Goal: Transaction & Acquisition: Purchase product/service

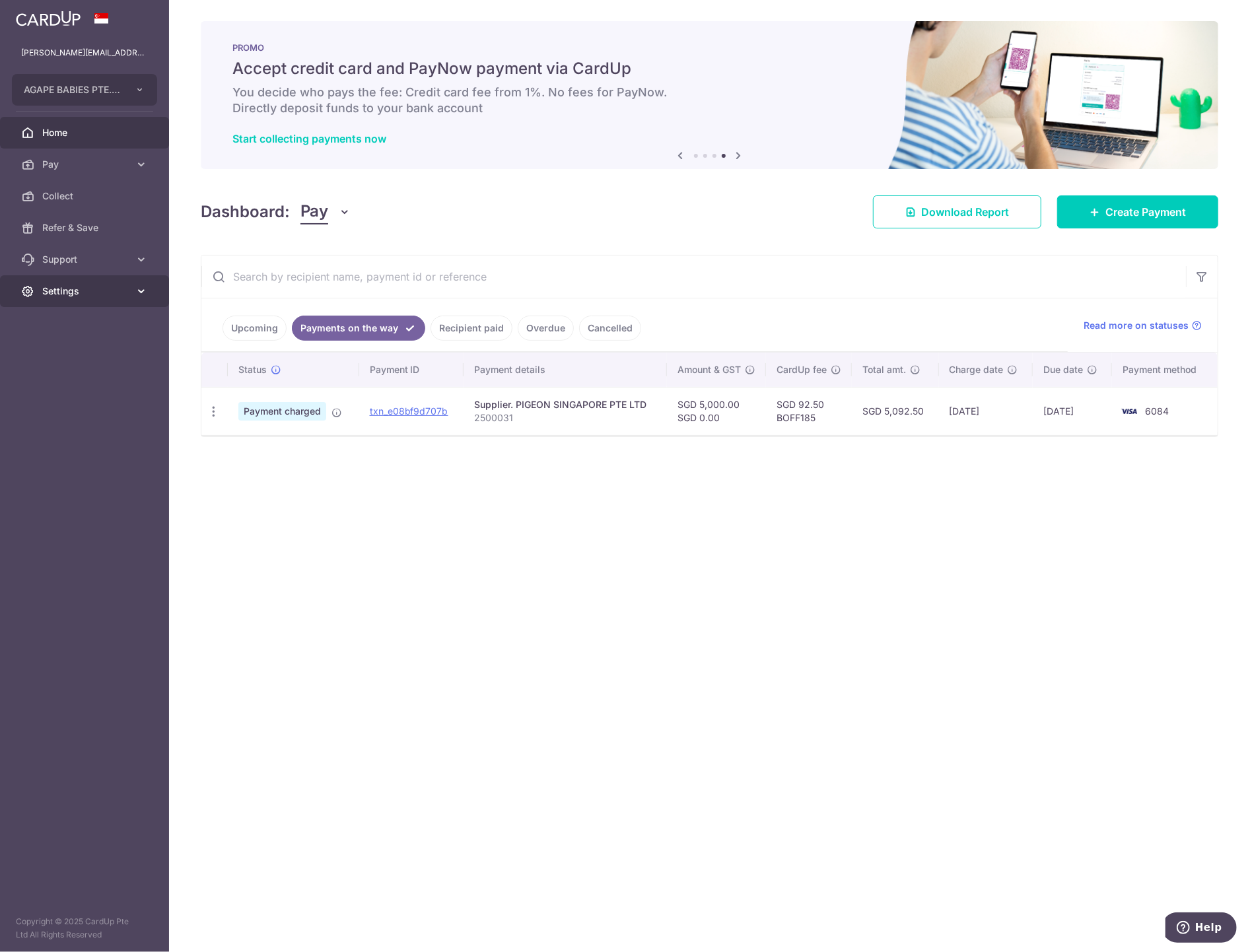
click at [83, 291] on span "Settings" at bounding box center [86, 291] width 87 height 13
click at [58, 355] on span "Logout" at bounding box center [86, 355] width 87 height 13
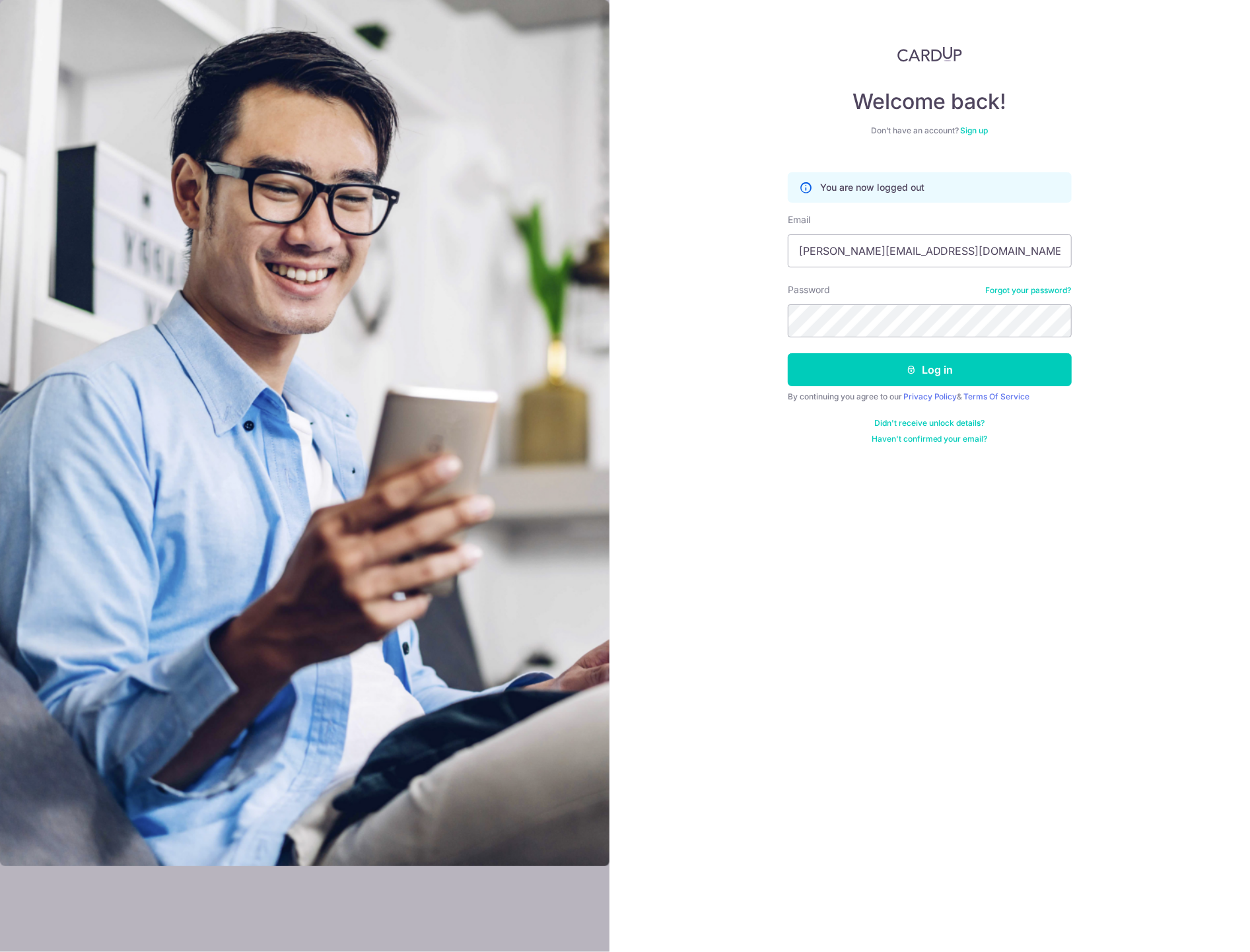
click at [1038, 387] on form "You are now logged out Email karen@agapebabies.com Password Forgot your passwor…" at bounding box center [929, 303] width 284 height 282
click at [1024, 366] on button "Log in" at bounding box center [929, 369] width 284 height 33
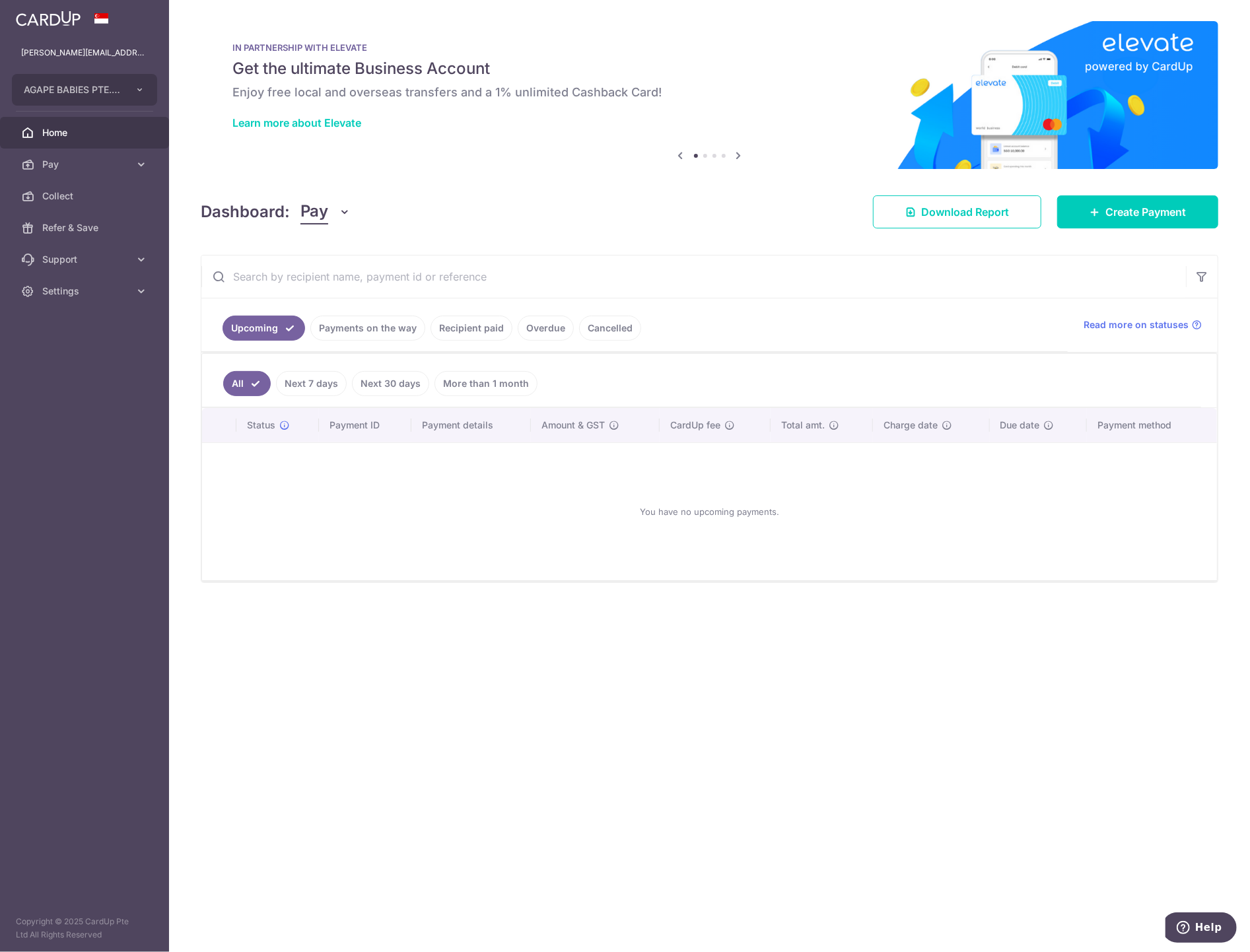
click at [464, 330] on link "Recipient paid" at bounding box center [472, 328] width 82 height 25
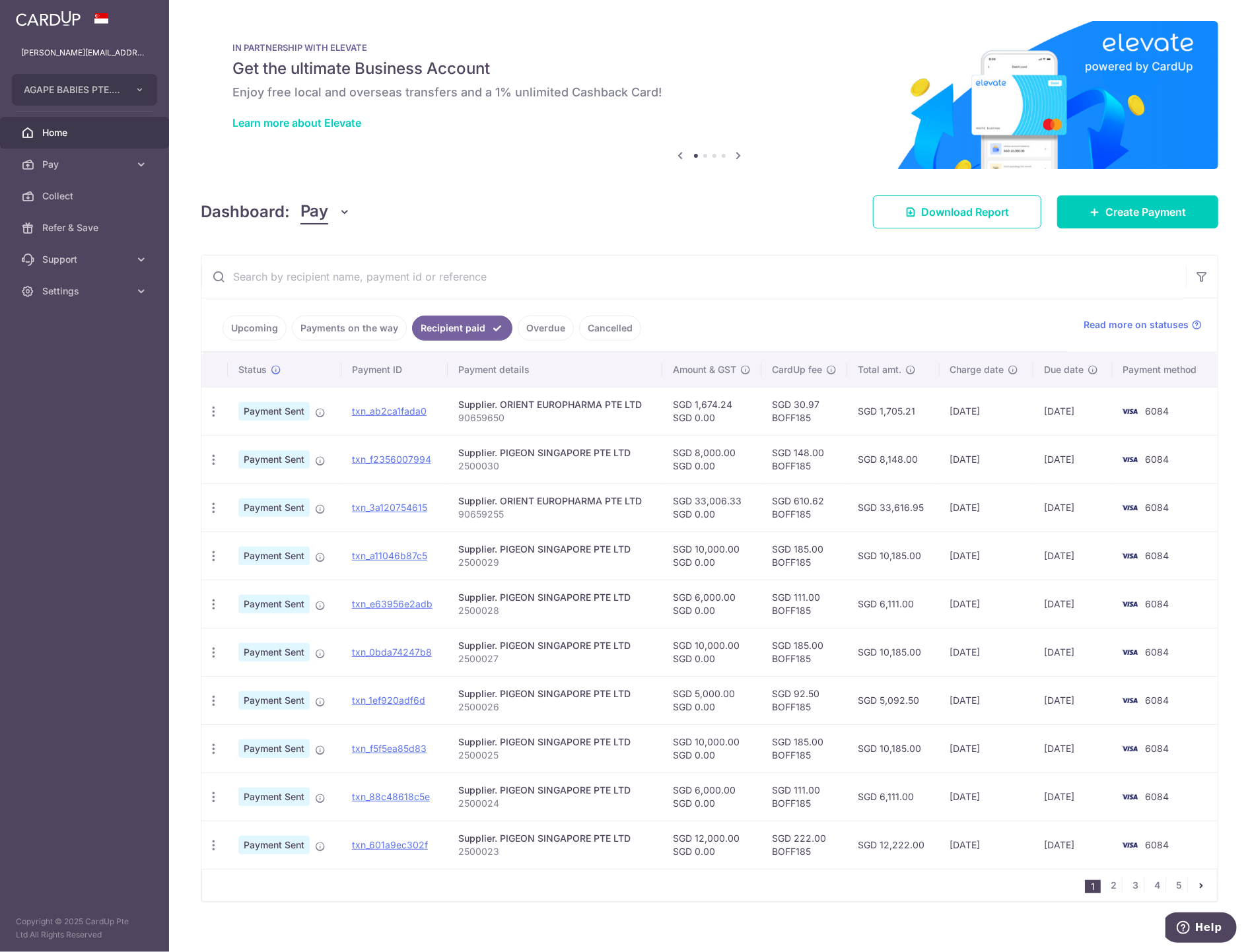
click at [378, 327] on link "Payments on the way" at bounding box center [349, 328] width 115 height 25
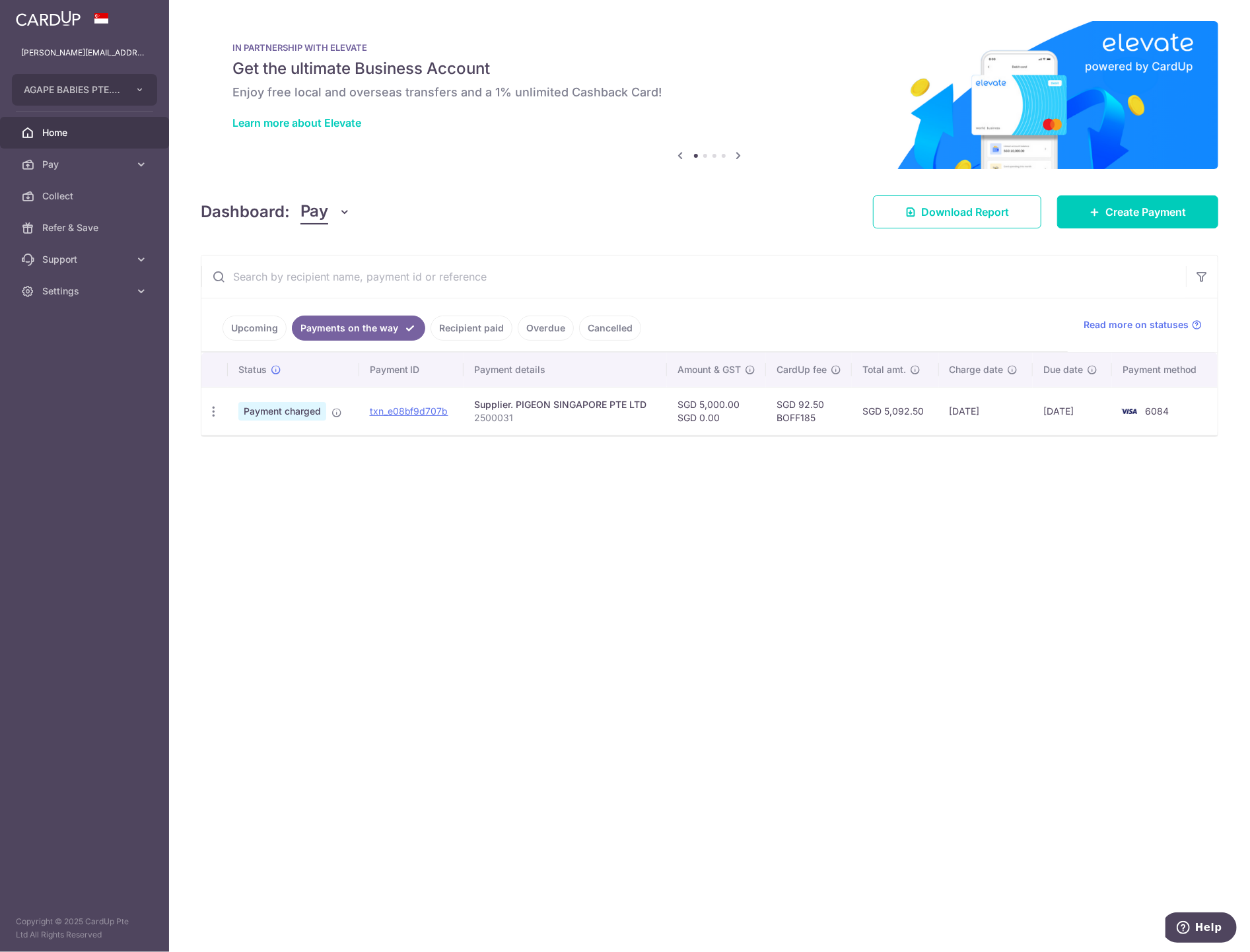
click at [788, 422] on td "SGD 92.50 BOFF185" at bounding box center [808, 411] width 86 height 49
copy td "BOFF185"
click at [1139, 225] on link "Create Payment" at bounding box center [1137, 212] width 161 height 33
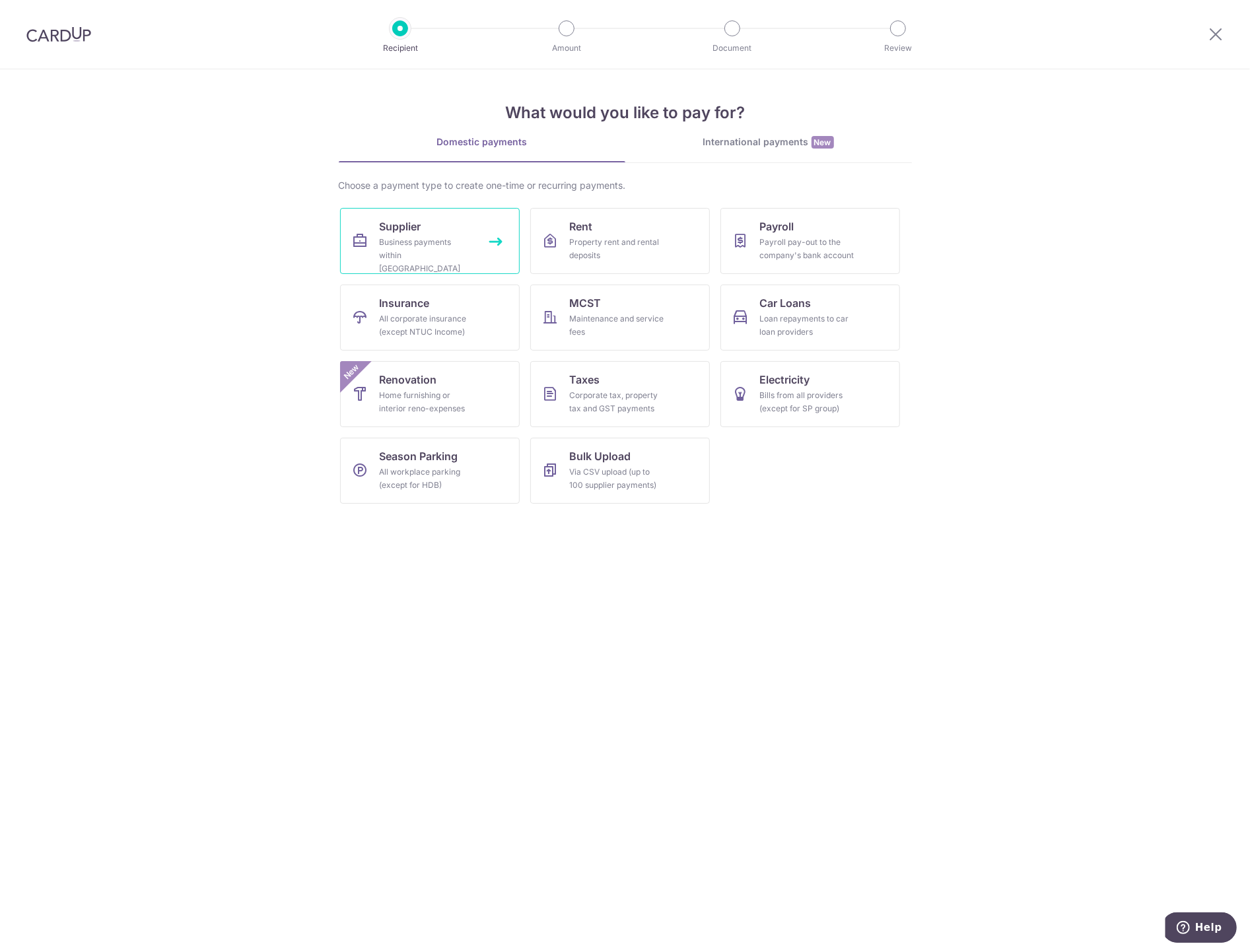
click at [406, 239] on div "Business payments within [GEOGRAPHIC_DATA]" at bounding box center [428, 255] width 95 height 39
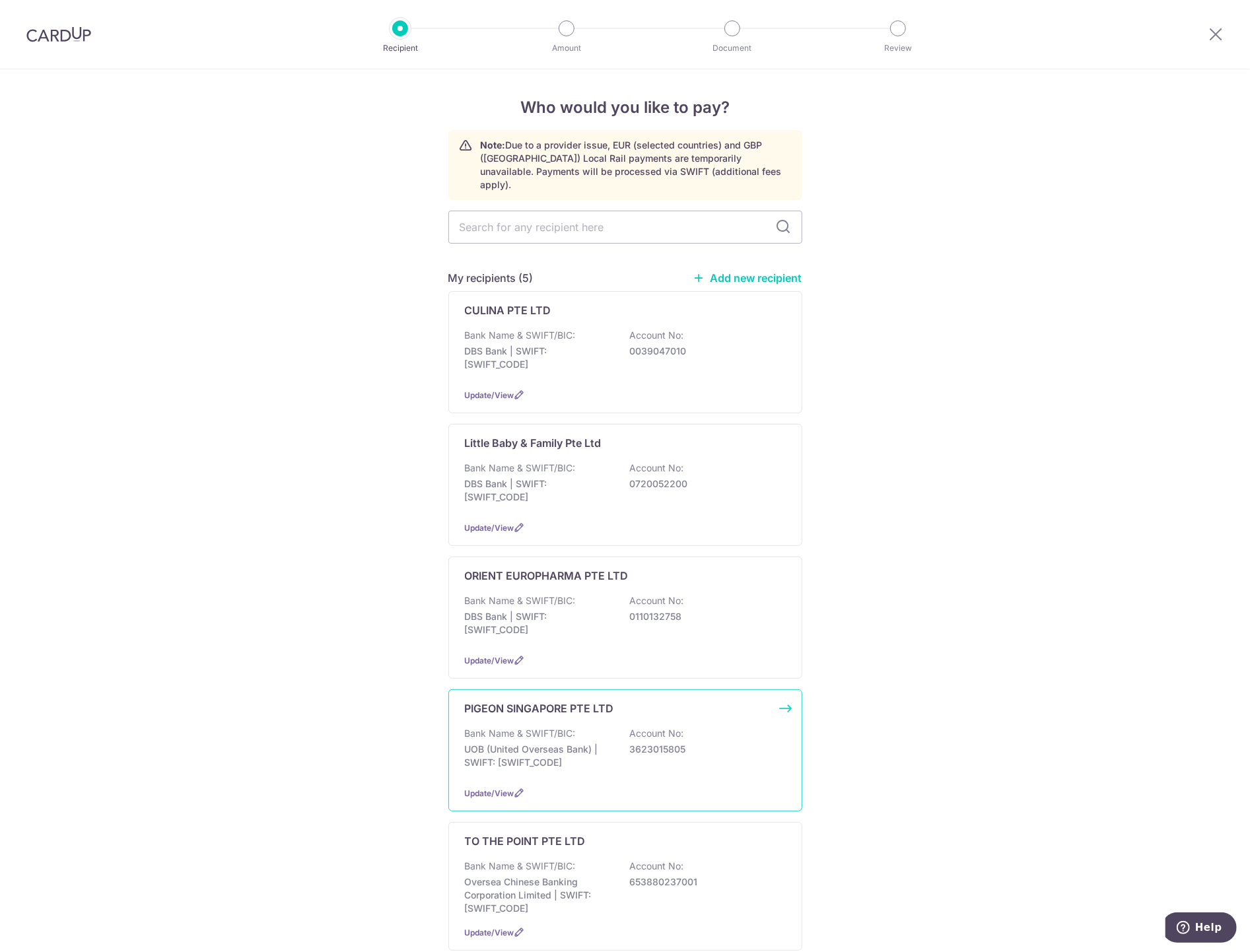
click at [520, 727] on p "Bank Name & SWIFT/BIC:" at bounding box center [520, 734] width 111 height 13
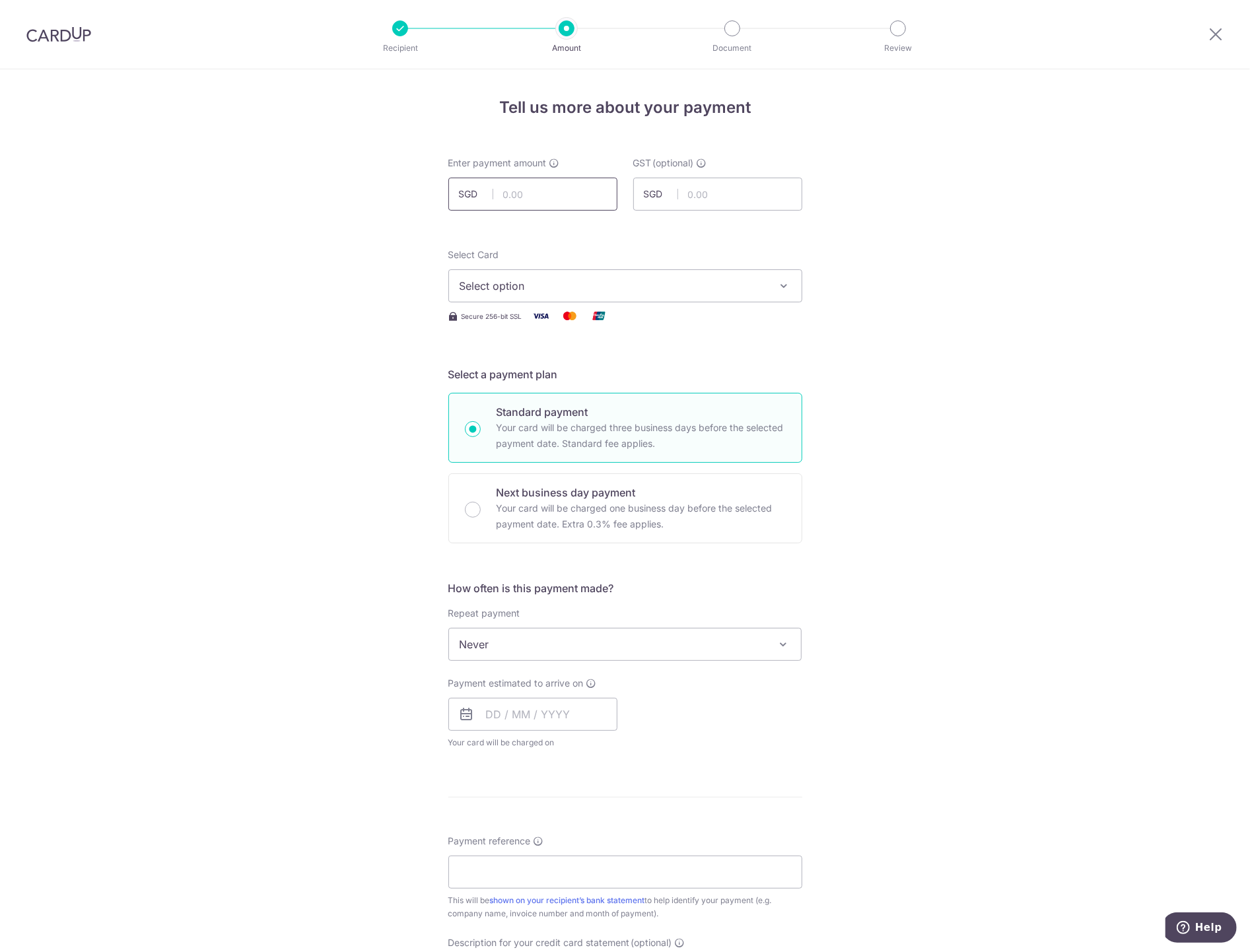
click at [530, 206] on input "text" at bounding box center [533, 193] width 169 height 33
type input "10,000.00"
click at [396, 241] on div "Tell us more about your payment Enter payment amount SGD 10,000.00 10000.00 GST…" at bounding box center [625, 710] width 1250 height 1282
click at [512, 274] on button "Select option" at bounding box center [625, 285] width 354 height 33
click at [530, 366] on link "**** 6084" at bounding box center [625, 381] width 352 height 32
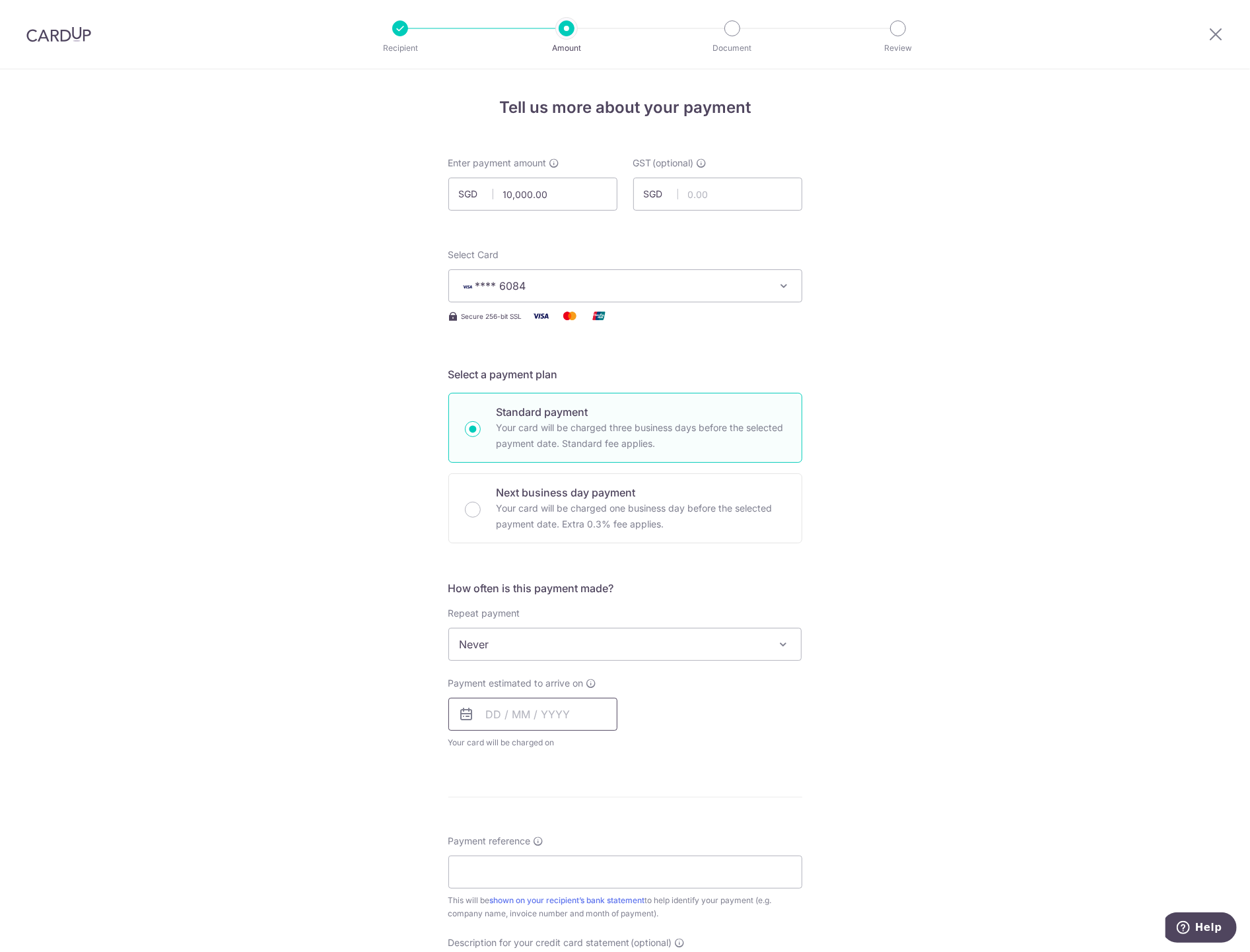
click at [539, 700] on input "text" at bounding box center [533, 714] width 169 height 33
click at [503, 856] on link "13" at bounding box center [501, 860] width 21 height 21
type input "13/10/2025"
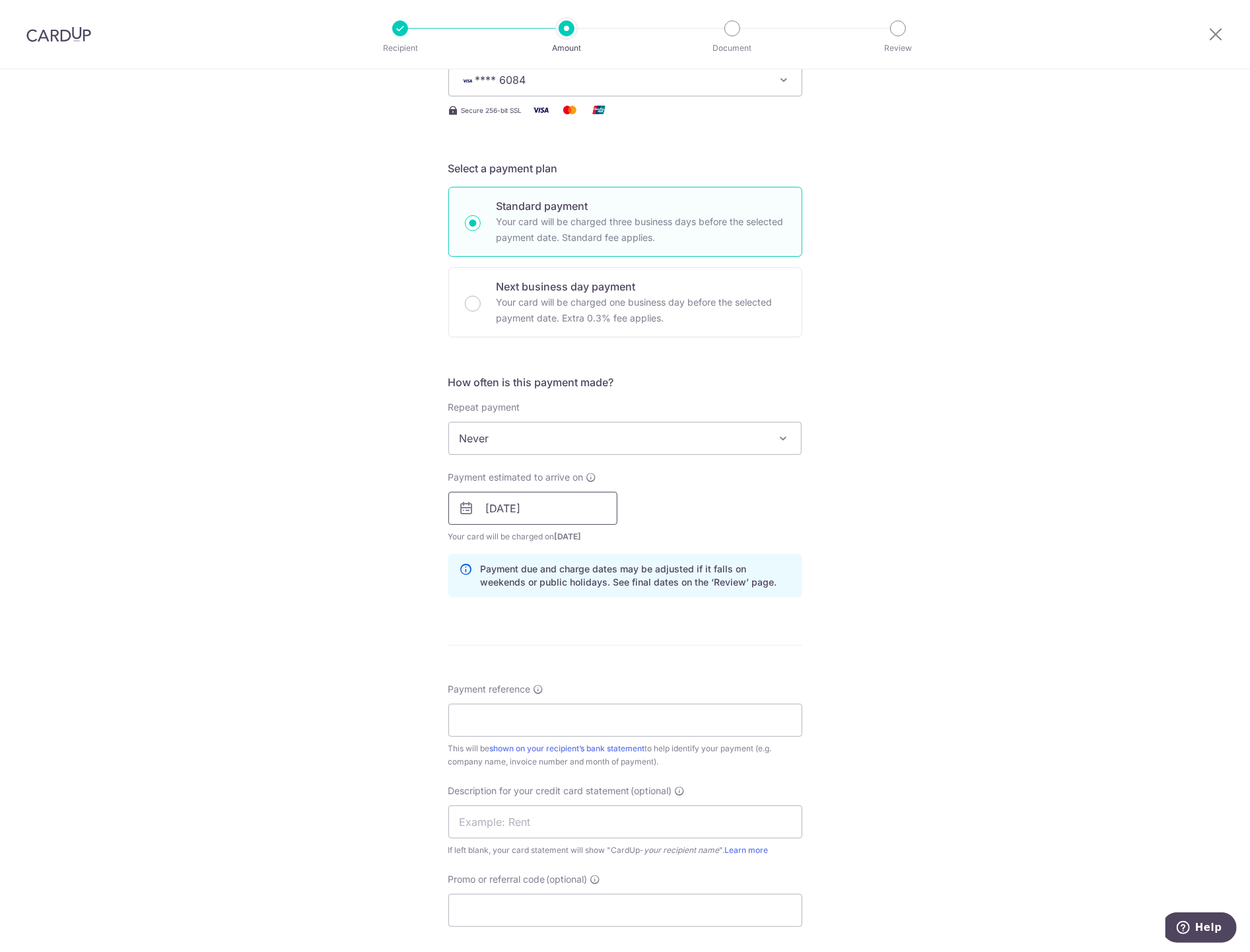
scroll to position [220, 0]
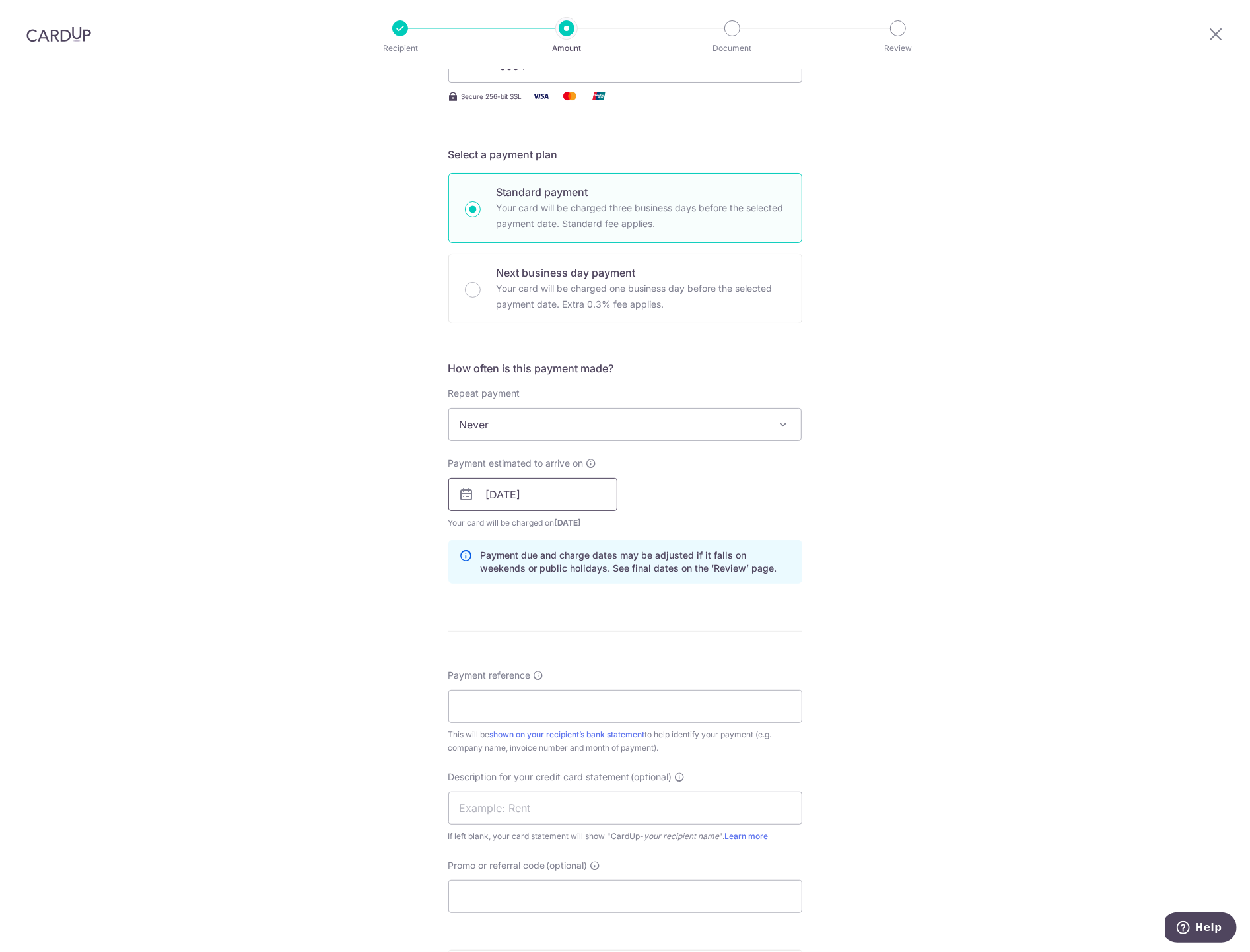
click at [530, 487] on input "13/10/2025" at bounding box center [533, 494] width 169 height 33
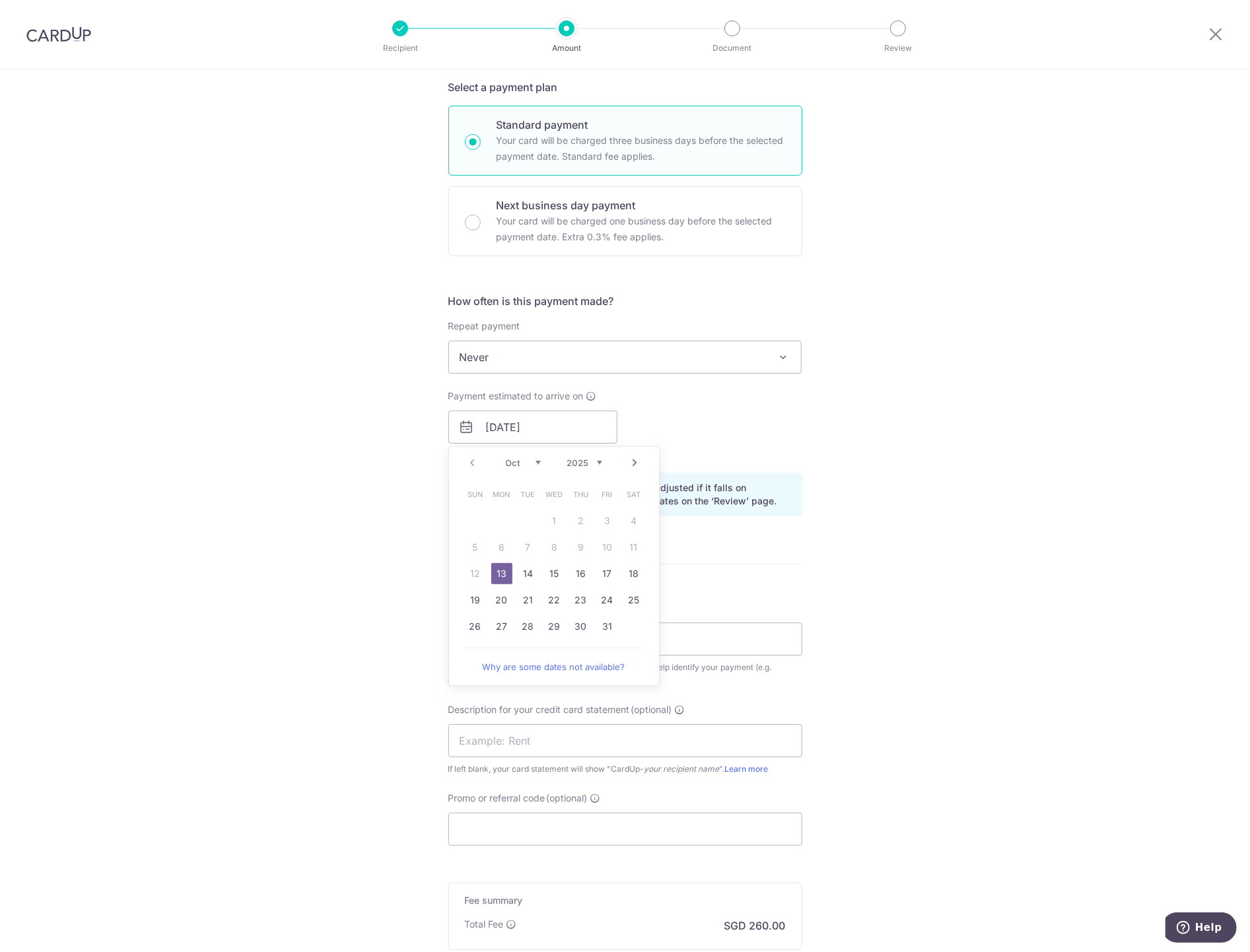
scroll to position [366, 0]
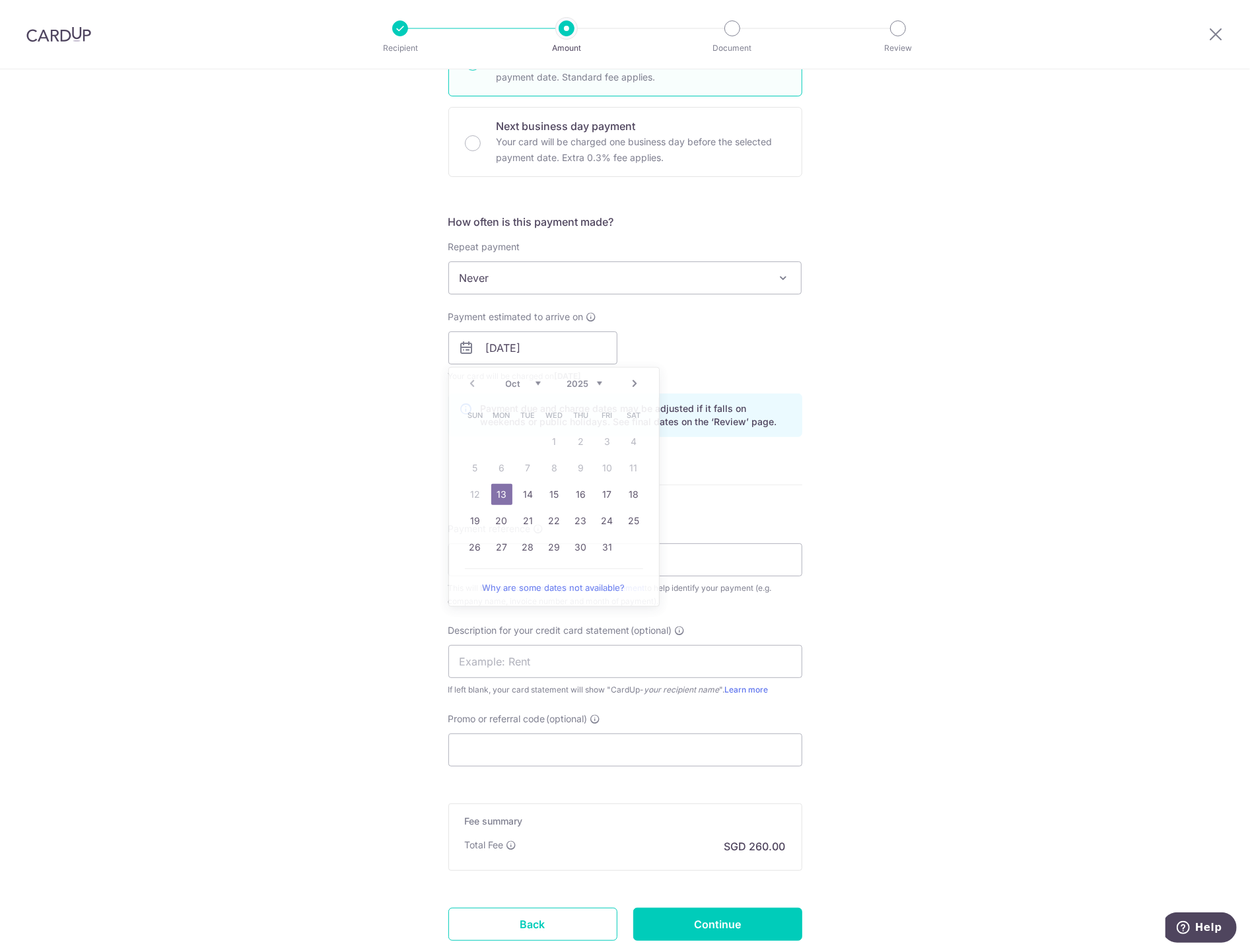
click at [966, 474] on div "Tell us more about your payment Enter payment amount SGD 10,000.00 10000.00 GST…" at bounding box center [625, 371] width 1250 height 1337
click at [556, 568] on input "Payment reference" at bounding box center [625, 559] width 354 height 33
drag, startPoint x: 475, startPoint y: 749, endPoint x: 481, endPoint y: 737, distance: 13.4
click at [475, 746] on input "Promo or referral code (optional)" at bounding box center [625, 750] width 354 height 33
paste input "BOFF185"
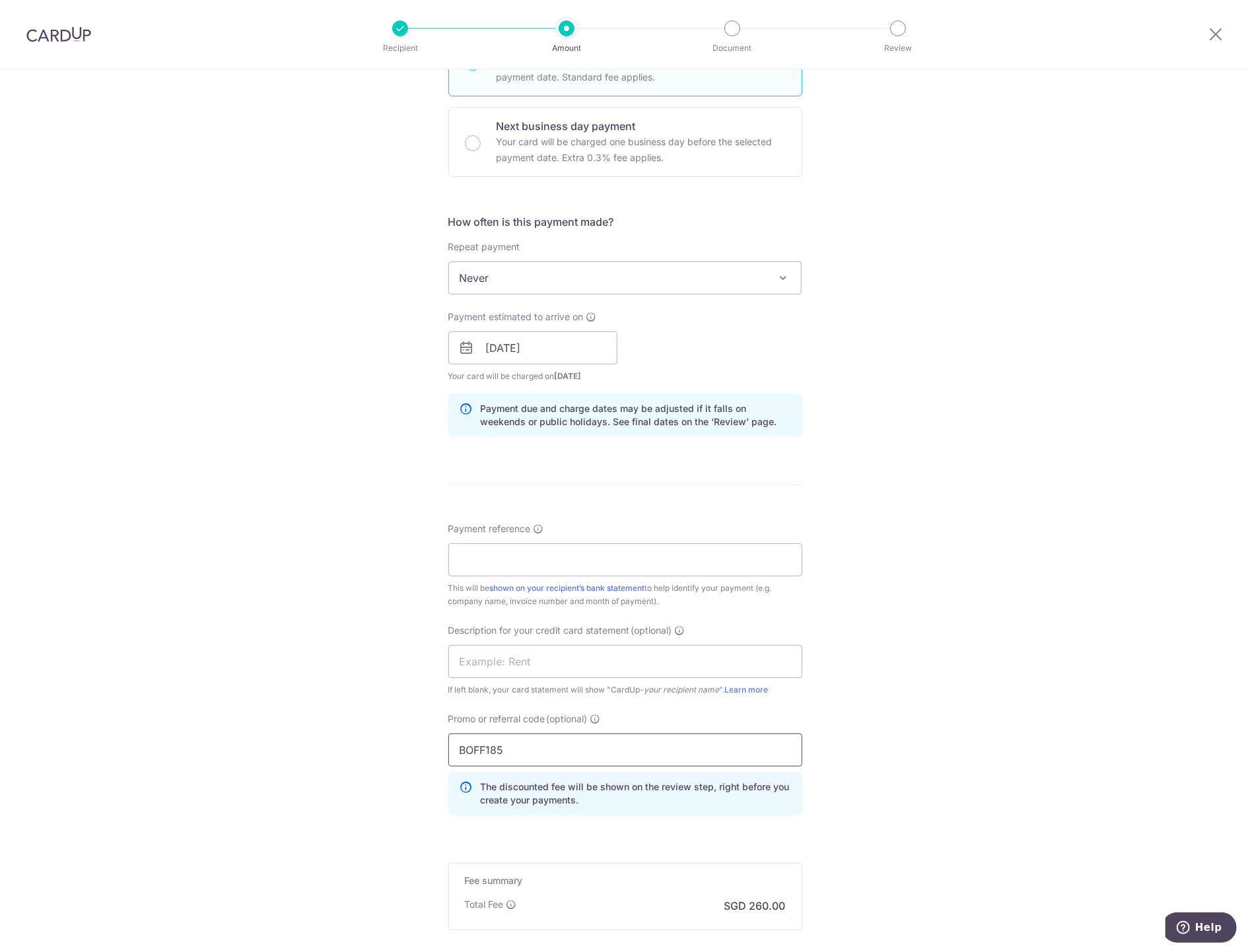
type input "BOFF185"
drag, startPoint x: 471, startPoint y: 568, endPoint x: 475, endPoint y: 578, distance: 10.8
click at [471, 568] on input "Payment reference" at bounding box center [625, 559] width 354 height 33
paste input "2500032"
type input "2500032"
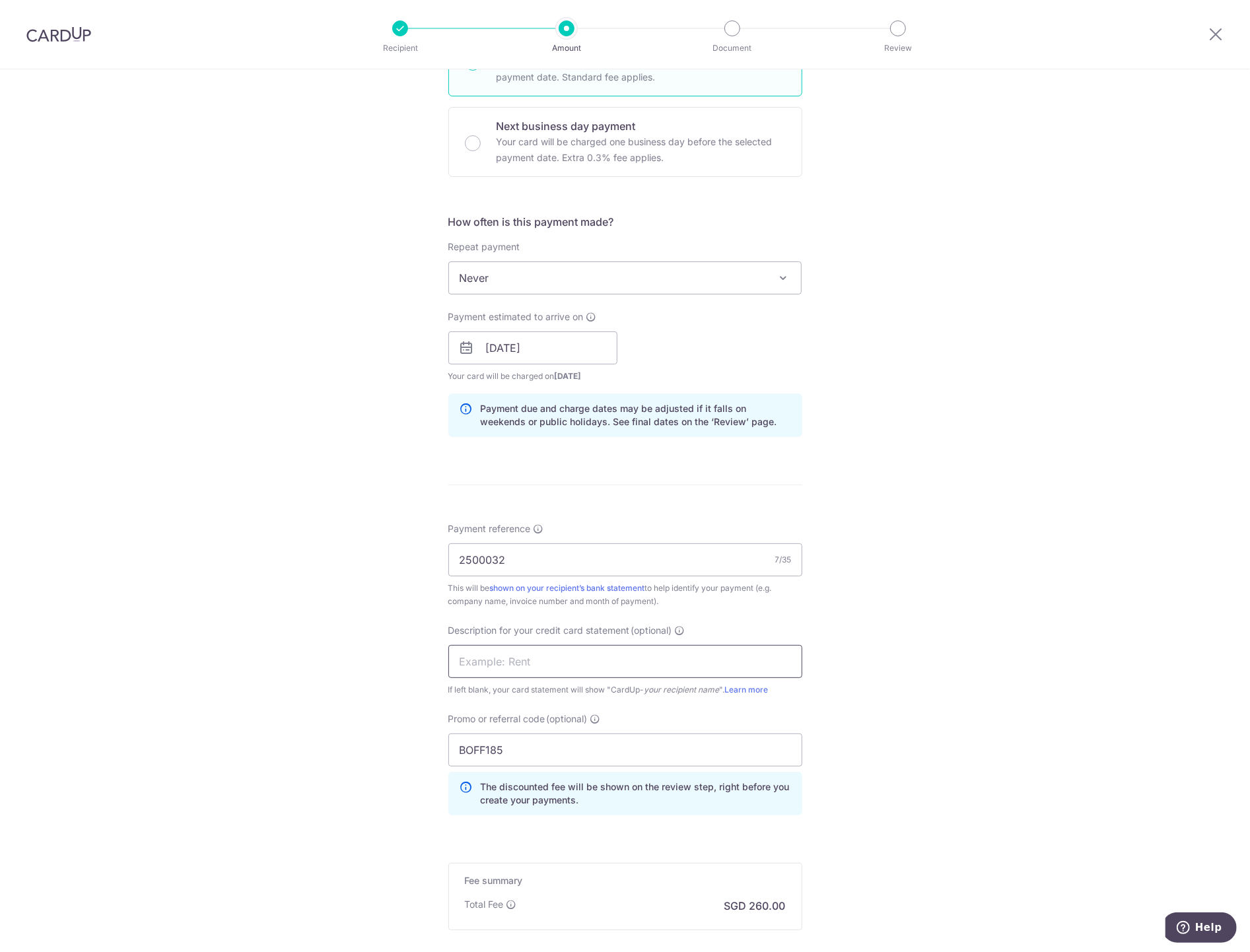
click at [478, 660] on input "text" at bounding box center [625, 661] width 354 height 33
paste input "2500032"
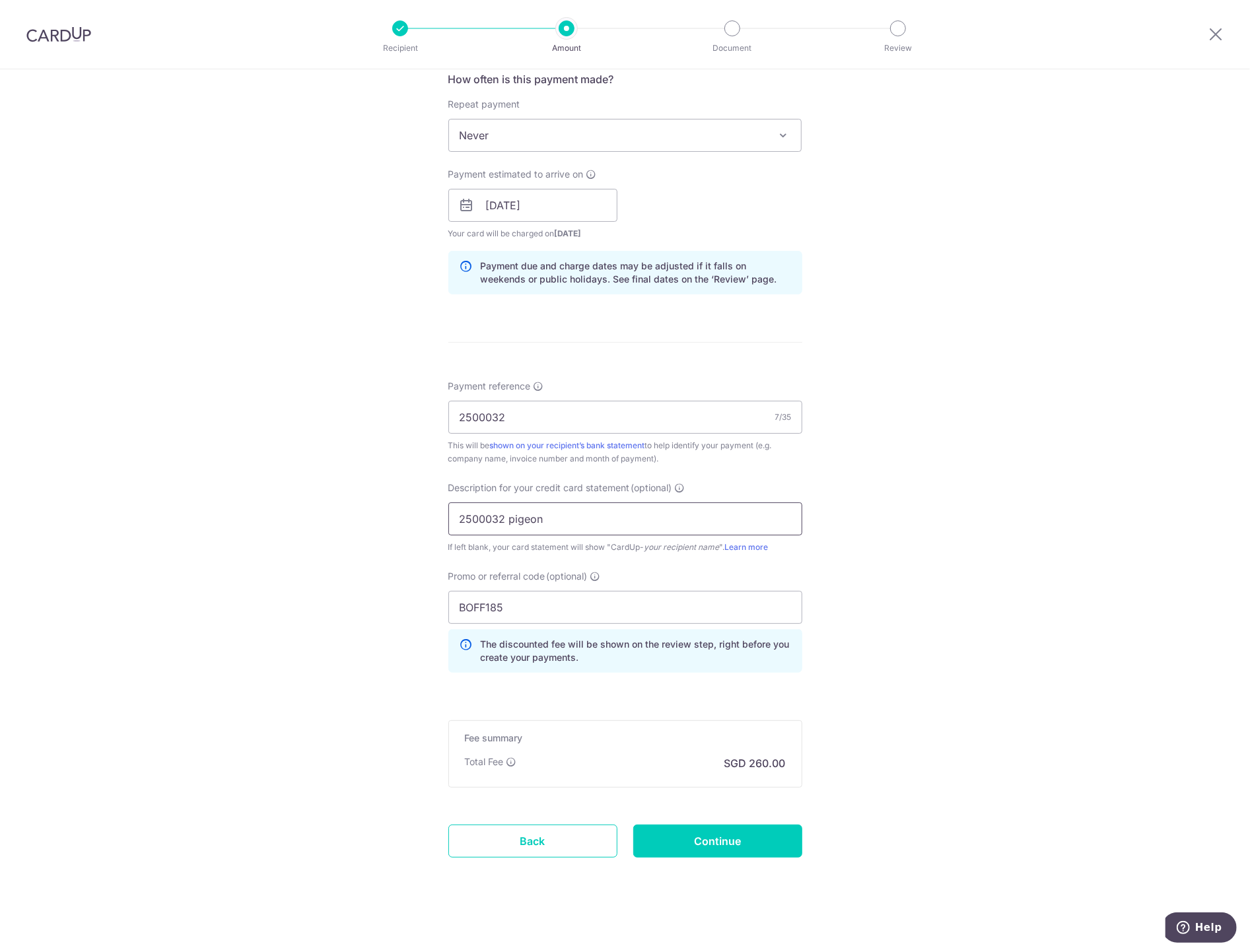
scroll to position [510, 0]
type input "2500032 pigeon"
click at [747, 844] on input "Continue" at bounding box center [718, 839] width 169 height 33
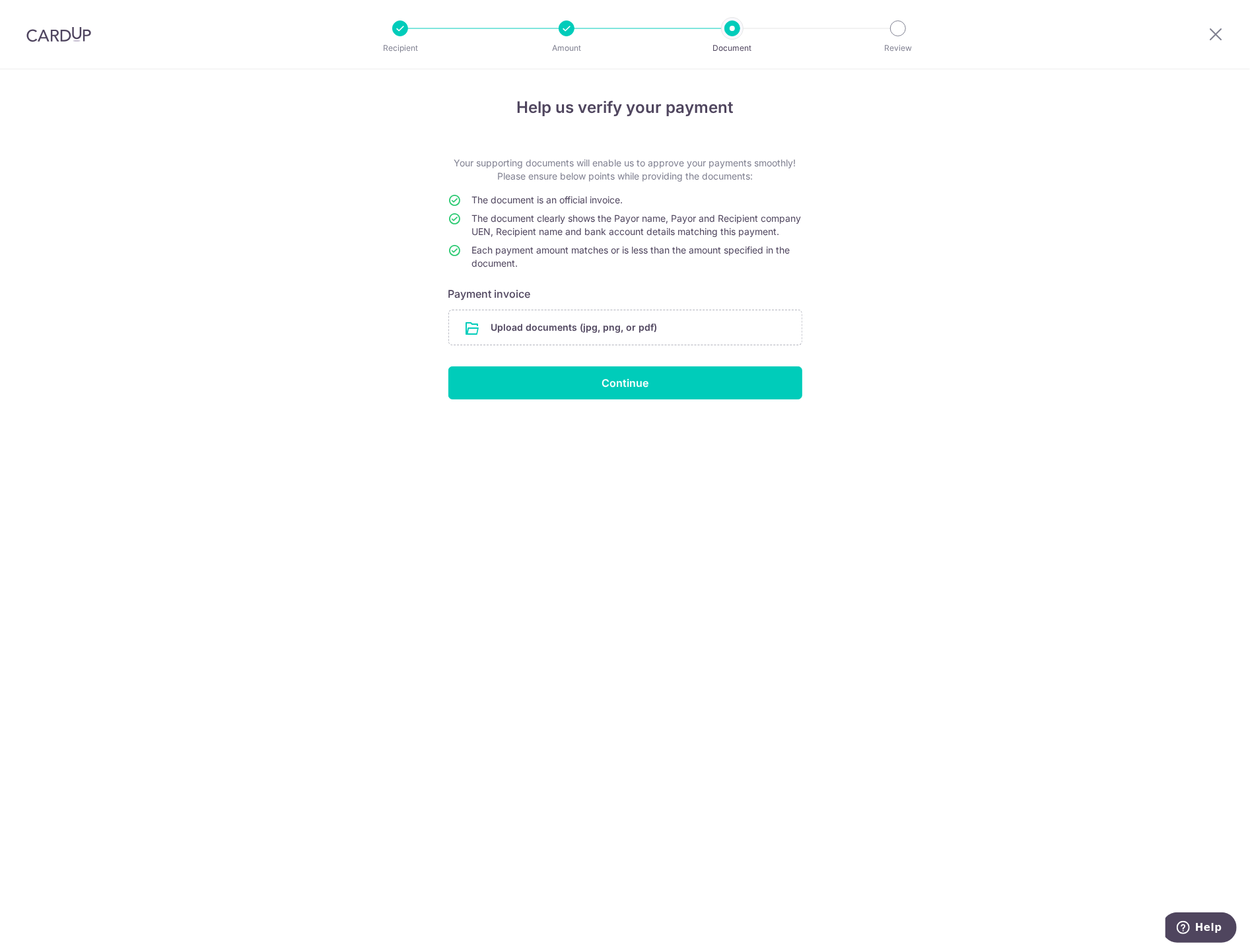
click at [617, 321] on form "Your supporting documents will enable us to approve your payments smoothly! Ple…" at bounding box center [625, 278] width 354 height 243
click at [607, 331] on input "file" at bounding box center [625, 327] width 352 height 34
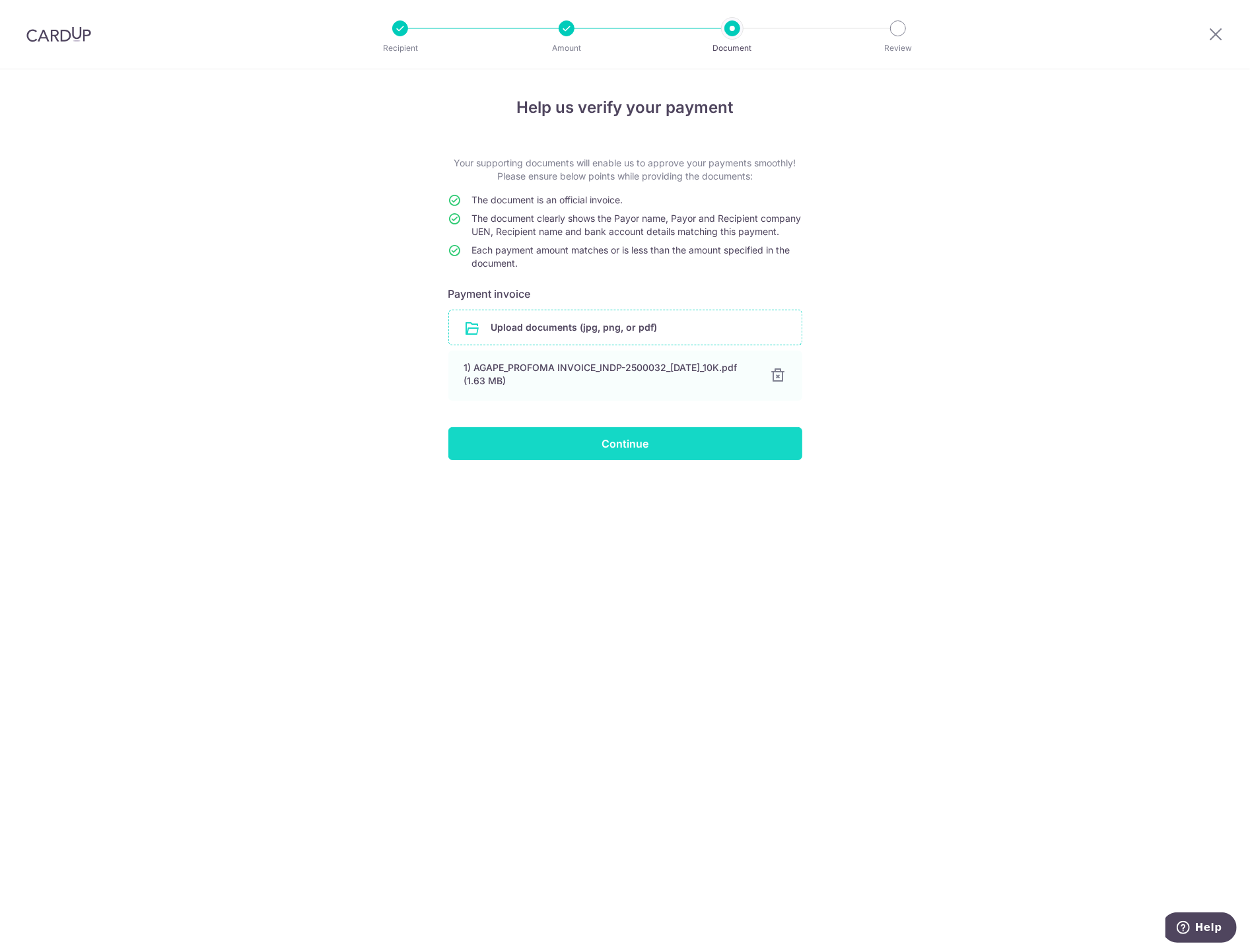
click at [621, 453] on input "Continue" at bounding box center [625, 443] width 354 height 33
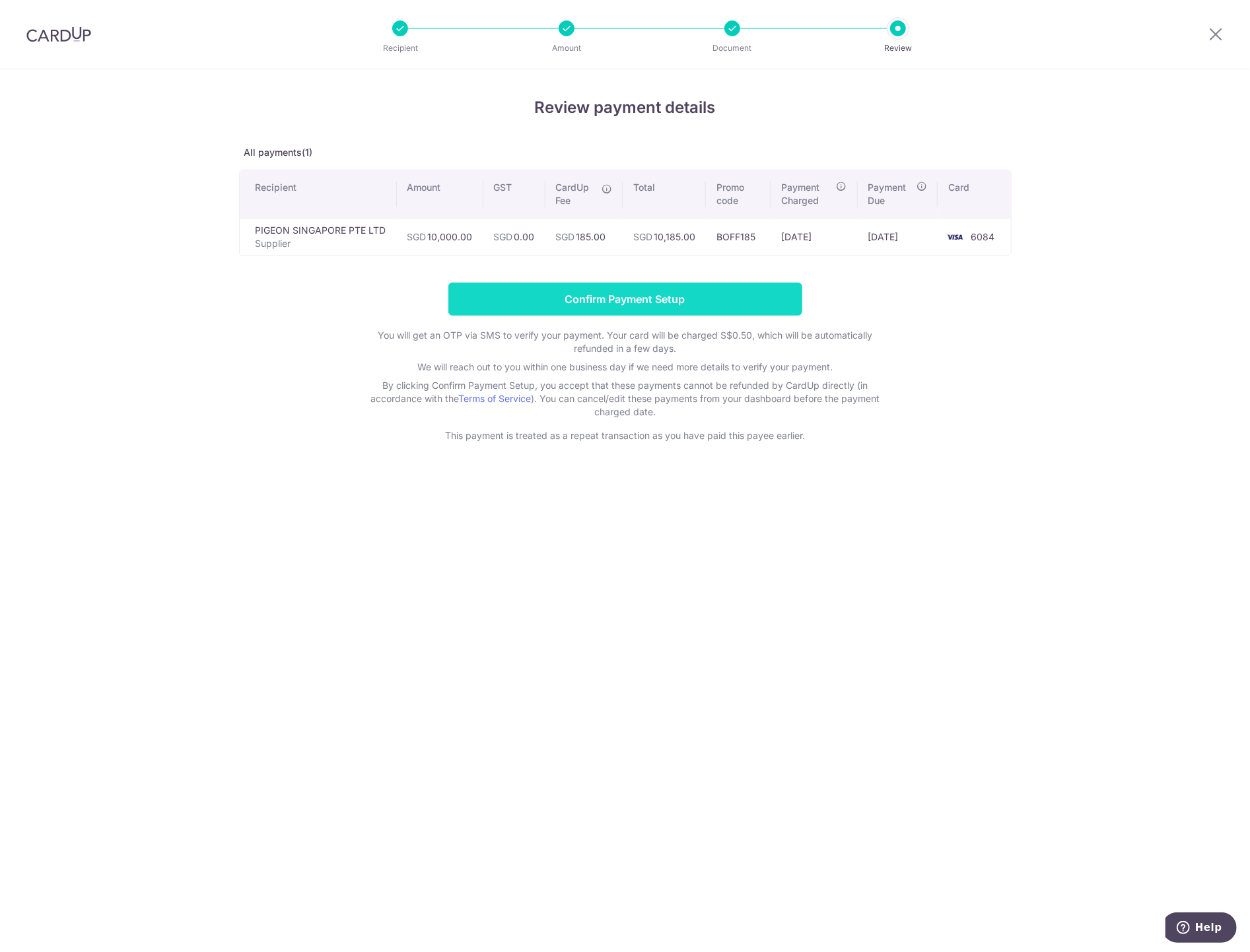
click at [618, 305] on input "Confirm Payment Setup" at bounding box center [625, 299] width 354 height 33
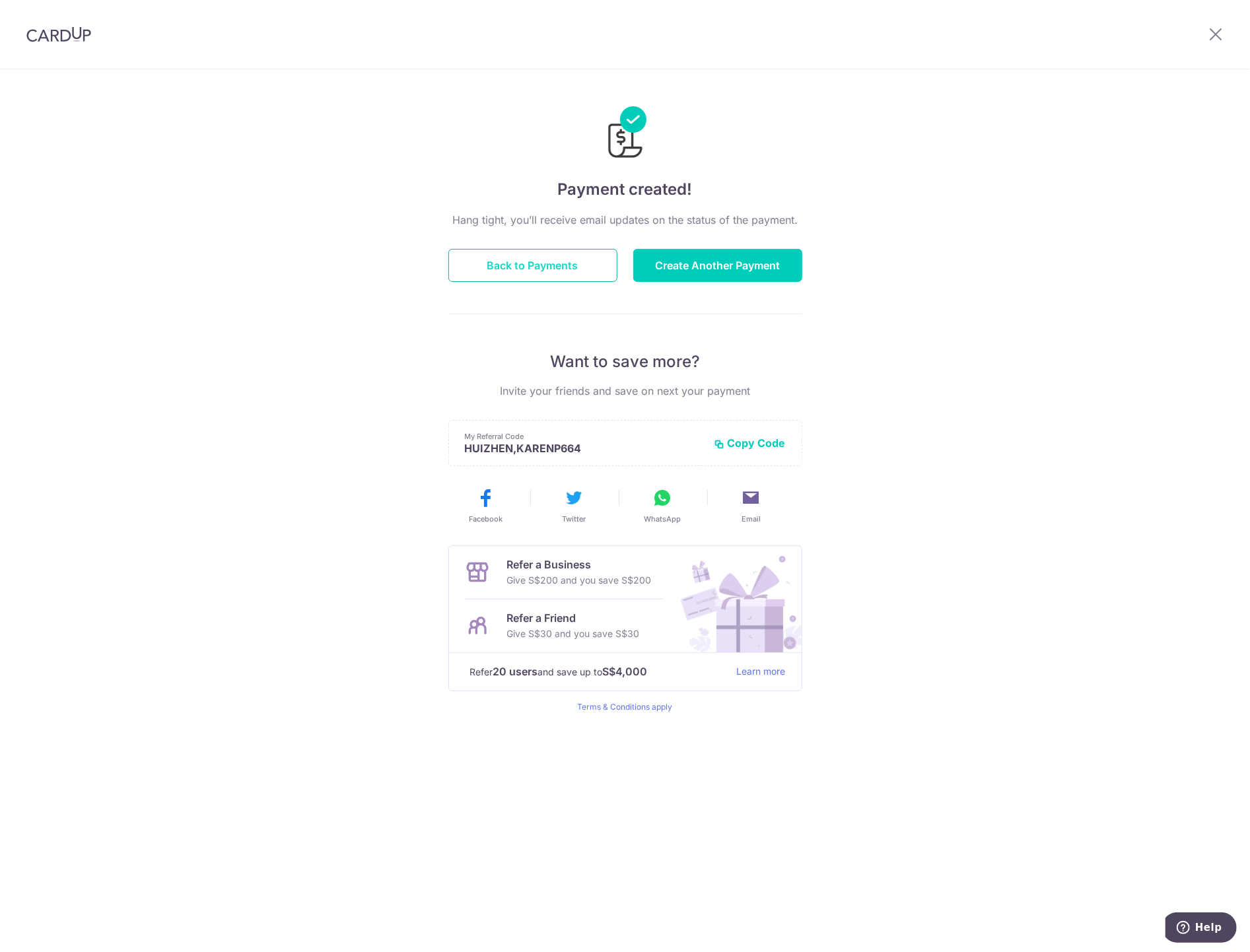
click at [593, 256] on button "Back to Payments" at bounding box center [533, 265] width 169 height 33
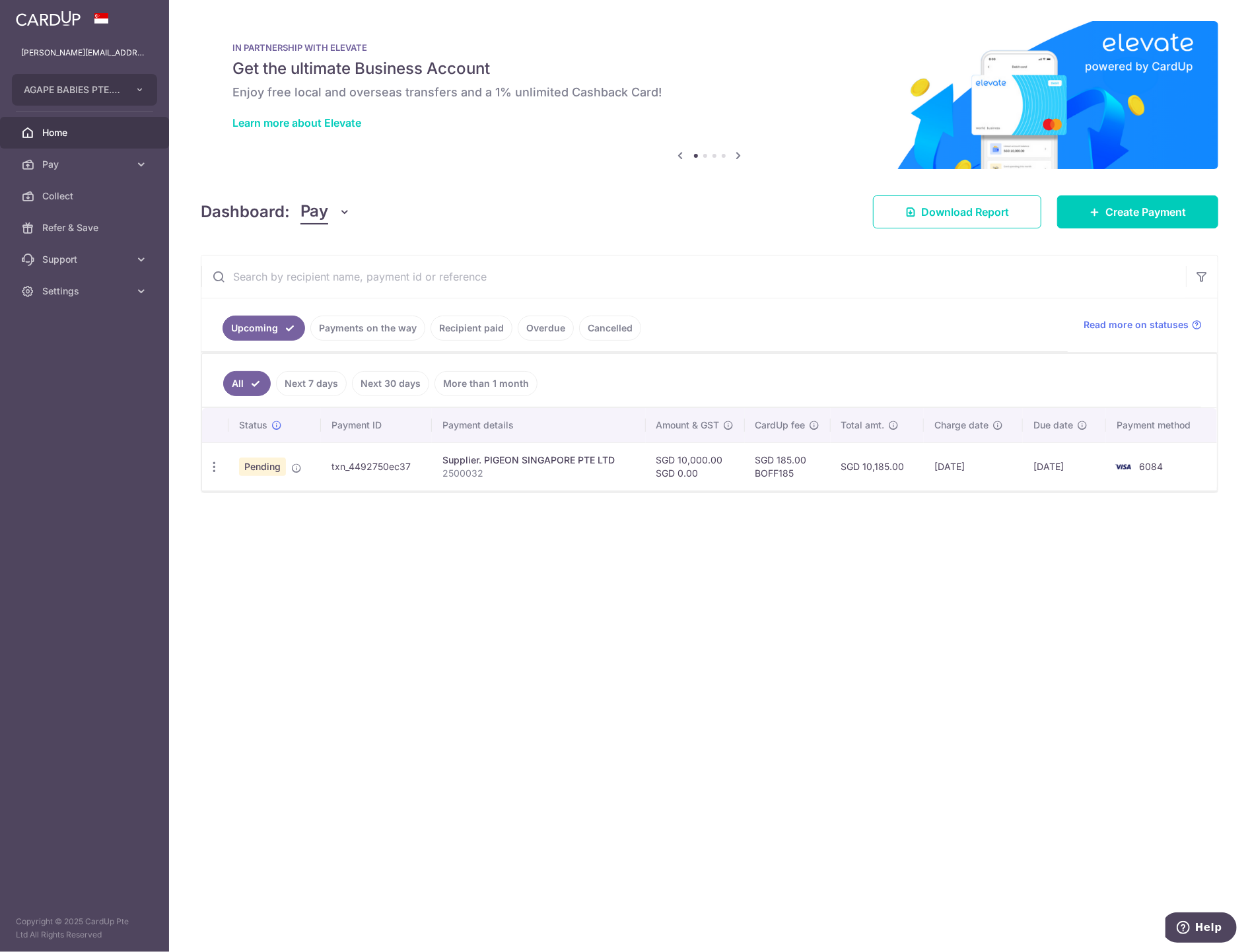
click at [381, 327] on link "Payments on the way" at bounding box center [367, 328] width 115 height 25
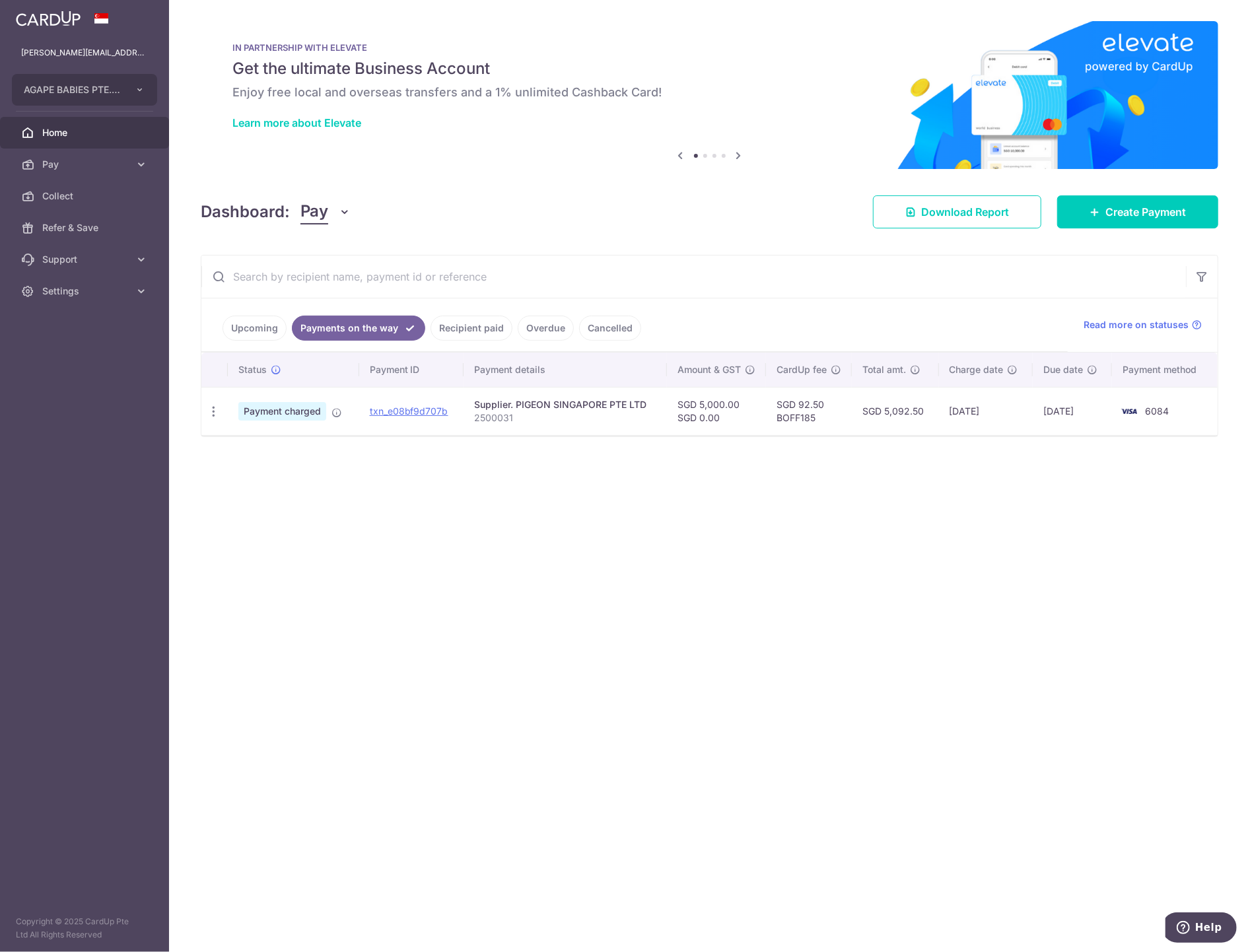
click at [267, 324] on link "Upcoming" at bounding box center [254, 328] width 64 height 25
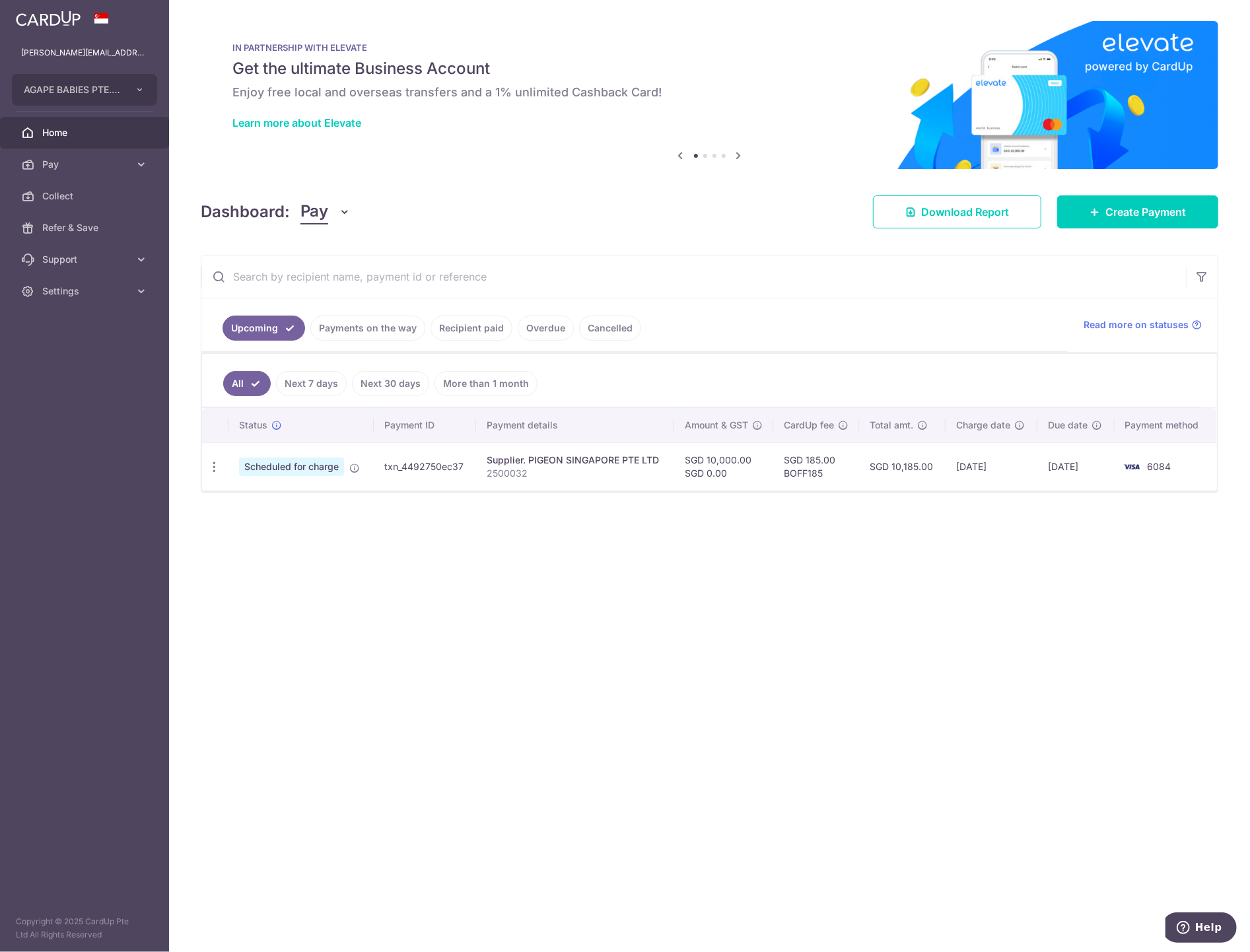
click at [345, 329] on link "Payments on the way" at bounding box center [367, 328] width 115 height 25
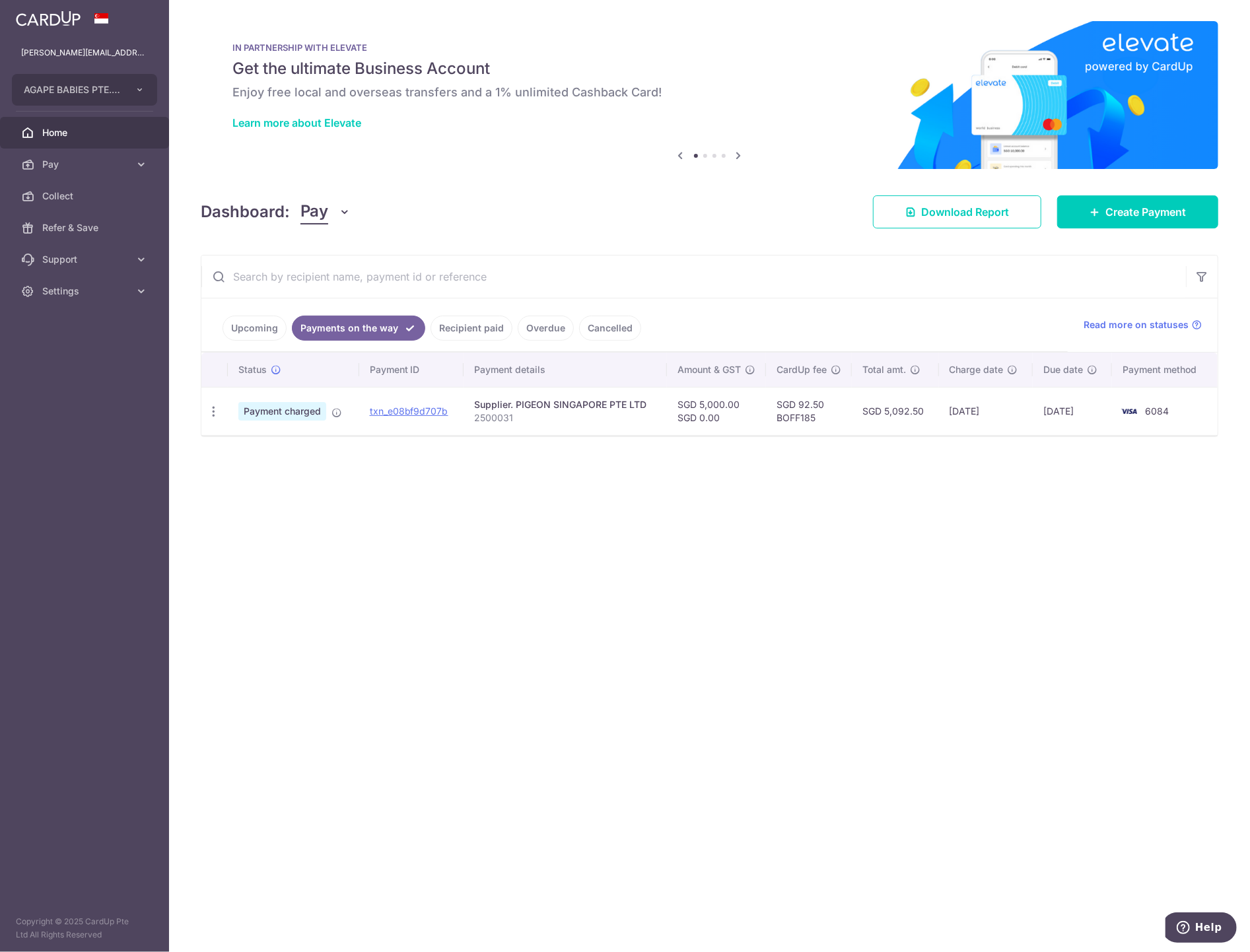
click at [251, 330] on link "Upcoming" at bounding box center [254, 328] width 64 height 25
